Goal: Task Accomplishment & Management: Manage account settings

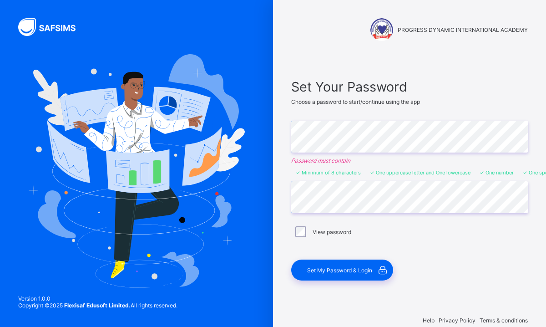
click at [384, 235] on div "View password" at bounding box center [409, 231] width 232 height 11
click at [338, 271] on span "Set My Password & Login" at bounding box center [339, 270] width 65 height 7
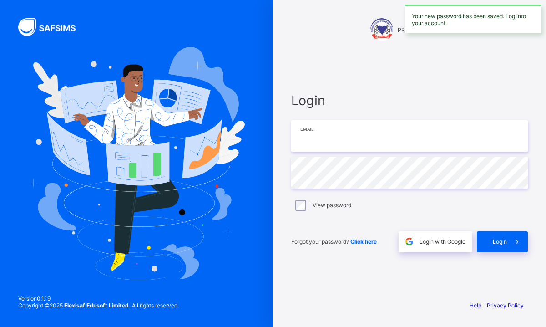
type input "**********"
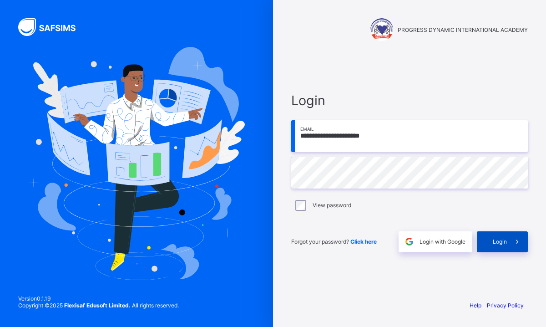
click at [499, 241] on span "Login" at bounding box center [500, 241] width 14 height 7
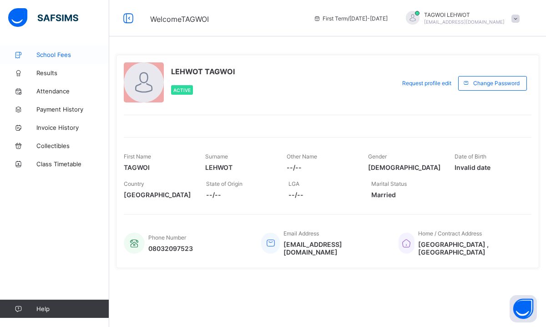
click at [61, 54] on span "School Fees" at bounding box center [72, 54] width 73 height 7
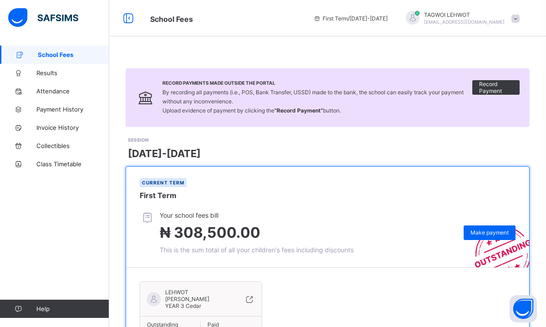
click at [517, 19] on span at bounding box center [515, 19] width 8 height 8
click at [48, 75] on span "Results" at bounding box center [72, 72] width 73 height 7
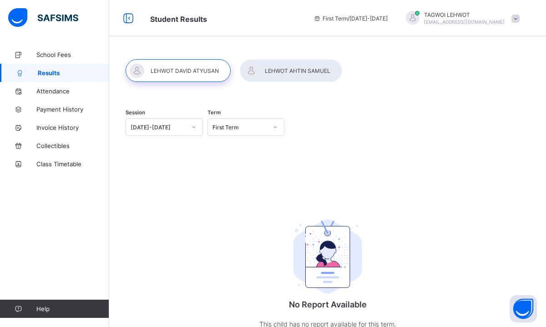
click at [301, 73] on div at bounding box center [291, 70] width 102 height 23
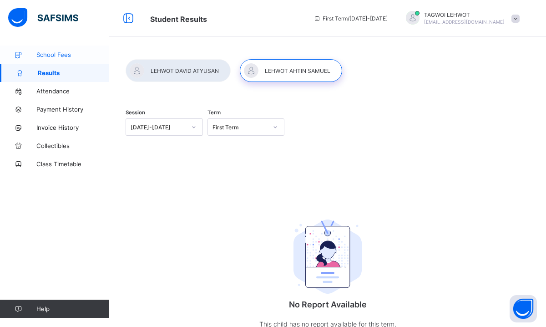
click at [63, 54] on span "School Fees" at bounding box center [72, 54] width 73 height 7
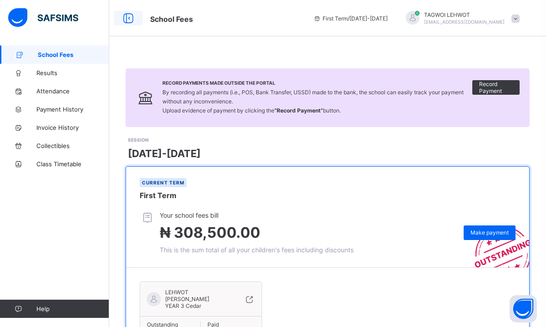
click at [129, 18] on icon at bounding box center [128, 18] width 15 height 13
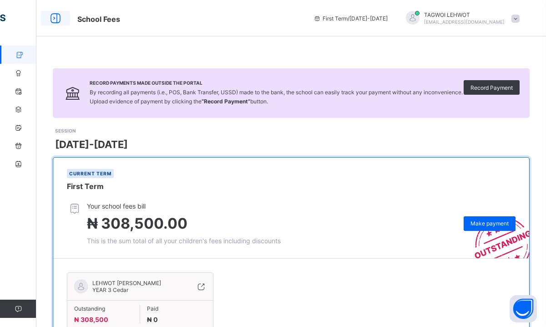
click at [54, 18] on icon at bounding box center [55, 18] width 15 height 13
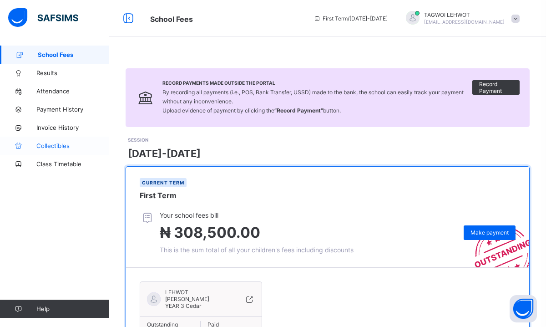
click at [54, 146] on span "Collectibles" at bounding box center [72, 145] width 73 height 7
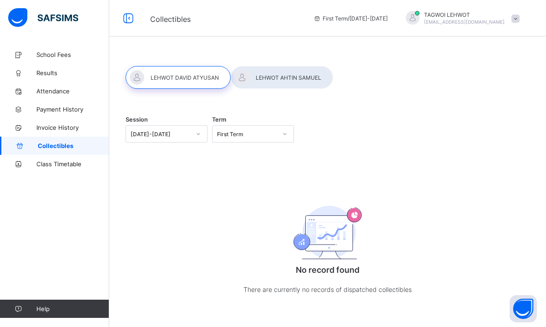
click at [311, 77] on div at bounding box center [282, 77] width 102 height 23
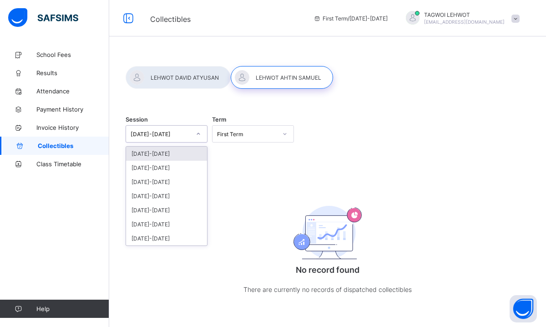
click at [198, 132] on icon at bounding box center [198, 133] width 5 height 9
click at [217, 167] on div "Session option [DATE]-[DATE] focused, 1 of 7. 7 results available. Use Up and D…" at bounding box center [327, 188] width 437 height 286
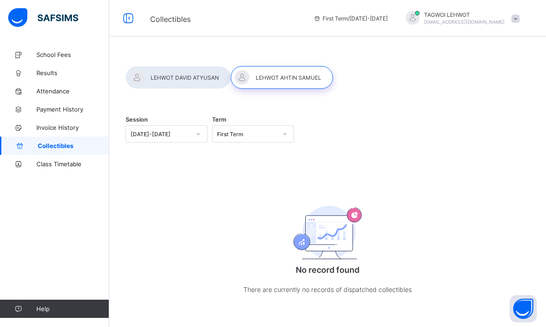
click at [284, 134] on icon at bounding box center [284, 134] width 3 height 2
click at [380, 127] on div "Session [DATE]-[DATE] Term option Third Term focused, 1 of 3. 3 results availab…" at bounding box center [328, 133] width 404 height 17
click at [40, 128] on span "Invoice History" at bounding box center [72, 127] width 73 height 7
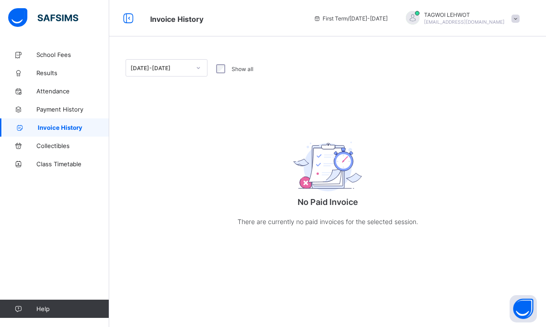
click at [248, 20] on span "Invoice History" at bounding box center [225, 18] width 150 height 12
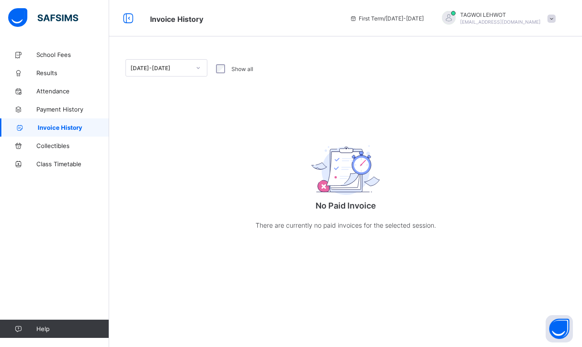
click at [455, 35] on div "First Term / [DATE]-[DATE] TAGWOI LEHWOT [EMAIL_ADDRESS][DOMAIN_NAME]" at bounding box center [463, 18] width 237 height 36
